Goal: Find specific page/section: Find specific page/section

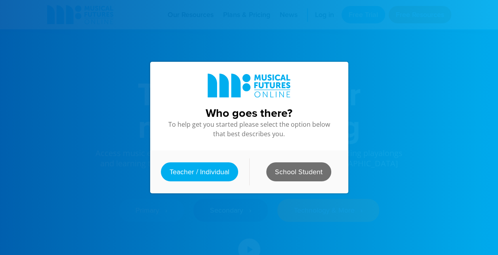
click at [266, 169] on link "School Student" at bounding box center [298, 171] width 65 height 19
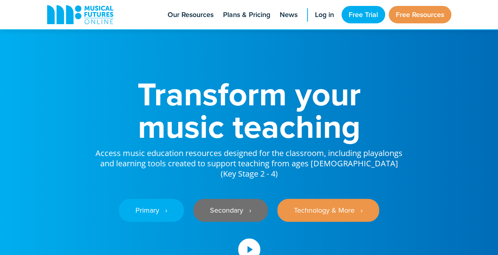
click at [253, 199] on link "Secondary ‎‏‏‎ ‎ ›" at bounding box center [230, 210] width 74 height 23
click at [231, 201] on link "Secondary ‎‏‏‎ ‎ ›" at bounding box center [230, 210] width 74 height 23
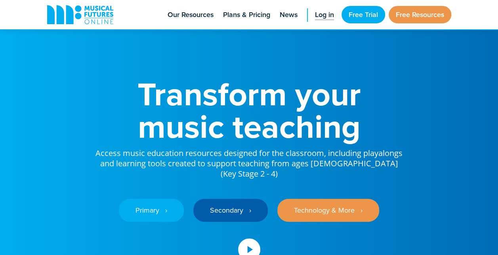
click at [321, 21] on link "Log in" at bounding box center [324, 14] width 27 height 29
